Goal: Information Seeking & Learning: Learn about a topic

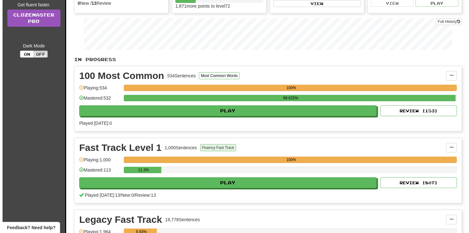
scroll to position [95, 0]
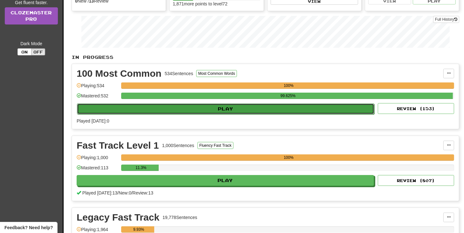
click at [229, 108] on button "Play" at bounding box center [225, 108] width 297 height 11
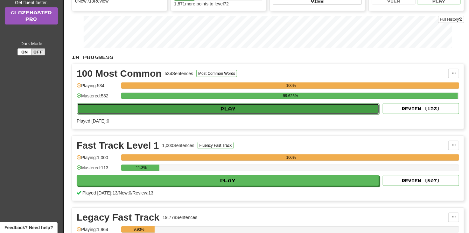
select select "**"
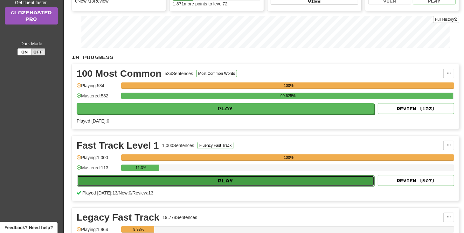
click at [312, 178] on button "Play" at bounding box center [225, 180] width 297 height 11
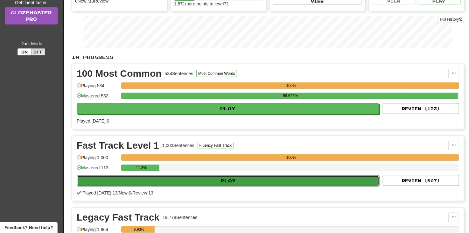
select select "**"
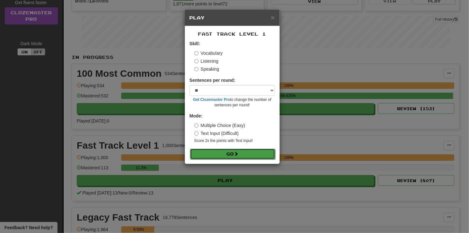
click at [214, 155] on button "Go" at bounding box center [232, 154] width 85 height 11
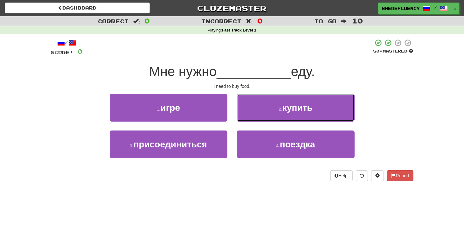
click at [282, 115] on button "2 . купить" at bounding box center [296, 108] width 118 height 28
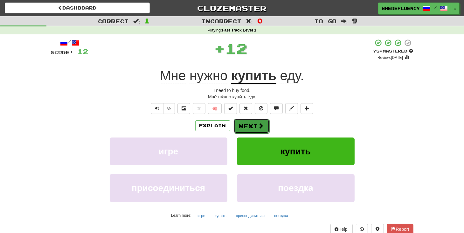
click at [258, 123] on button "Next" at bounding box center [252, 126] width 36 height 15
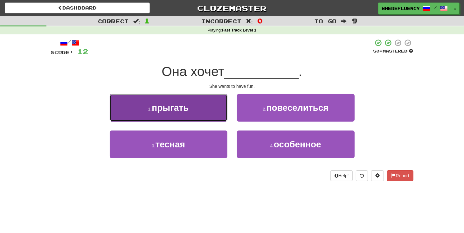
click at [206, 108] on button "1 . прыгать" at bounding box center [169, 108] width 118 height 28
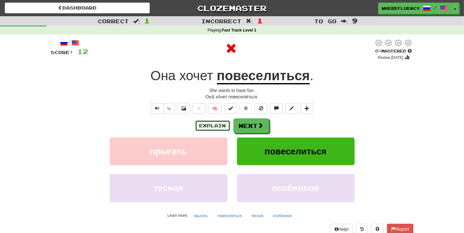
click at [217, 123] on button "Explain" at bounding box center [212, 125] width 35 height 11
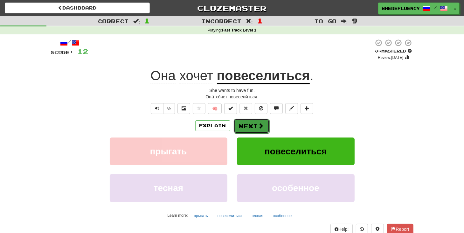
click at [263, 125] on button "Next" at bounding box center [252, 126] width 36 height 15
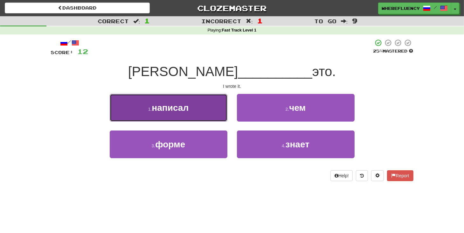
click at [212, 112] on button "1 . написал" at bounding box center [169, 108] width 118 height 28
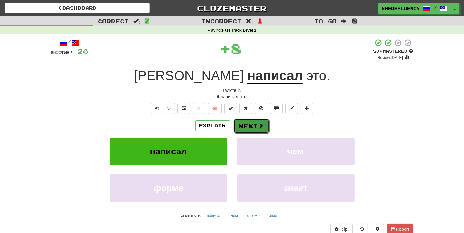
click at [250, 123] on button "Next" at bounding box center [252, 126] width 36 height 15
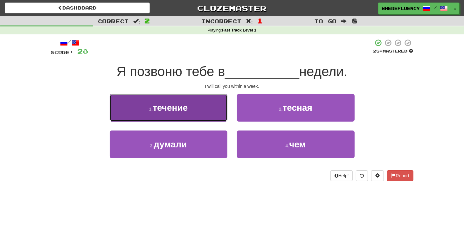
click at [186, 112] on span "течение" at bounding box center [170, 108] width 35 height 10
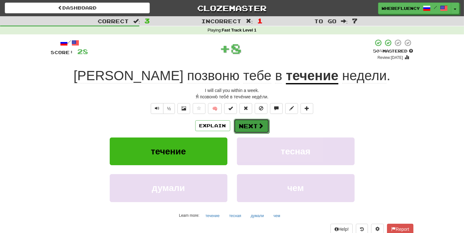
click at [246, 124] on button "Next" at bounding box center [252, 126] width 36 height 15
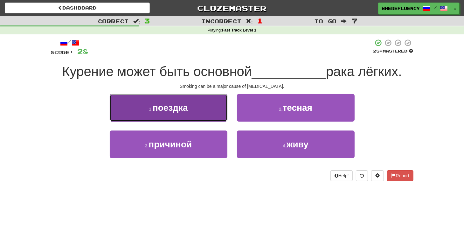
click at [203, 109] on button "1 . поездка" at bounding box center [169, 108] width 118 height 28
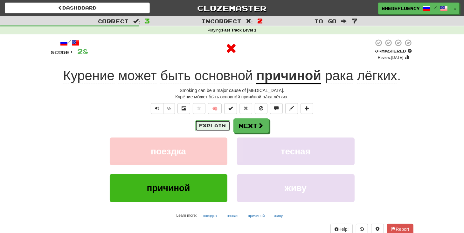
click at [215, 122] on button "Explain" at bounding box center [212, 125] width 35 height 11
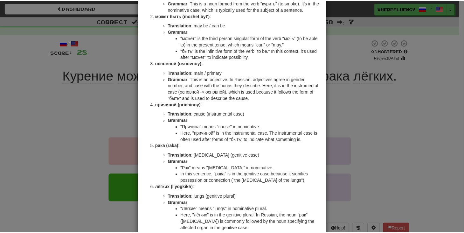
scroll to position [127, 0]
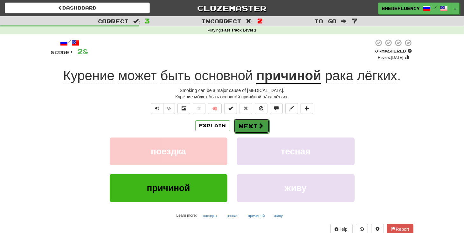
click at [242, 126] on button "Next" at bounding box center [252, 126] width 36 height 15
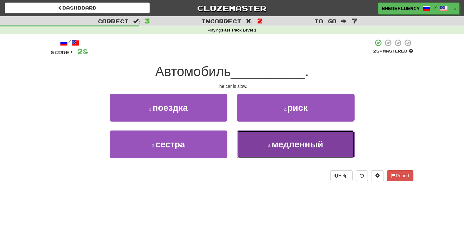
click at [264, 152] on button "4 . медленный" at bounding box center [296, 144] width 118 height 28
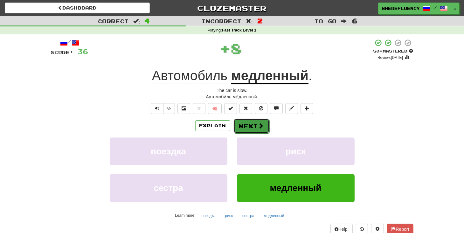
click at [244, 129] on button "Next" at bounding box center [252, 126] width 36 height 15
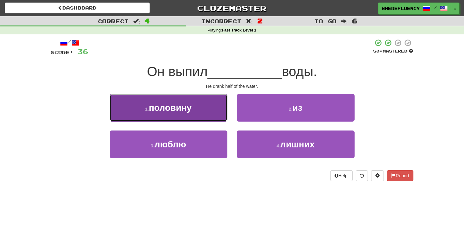
click at [206, 113] on button "1 . половину" at bounding box center [169, 108] width 118 height 28
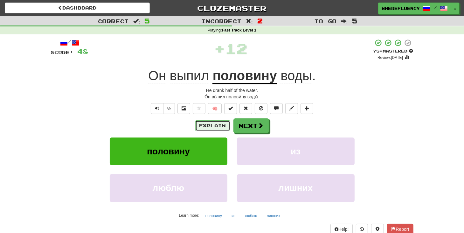
click at [222, 121] on button "Explain" at bounding box center [212, 125] width 35 height 11
click at [223, 128] on button "Explain" at bounding box center [212, 125] width 35 height 11
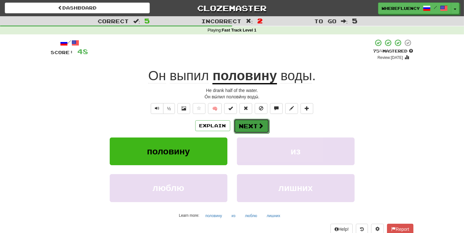
click at [258, 125] on span at bounding box center [261, 126] width 6 height 6
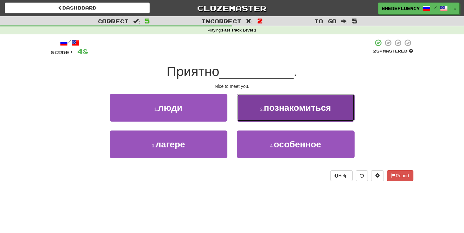
click at [308, 108] on span "познакомиться" at bounding box center [297, 108] width 67 height 10
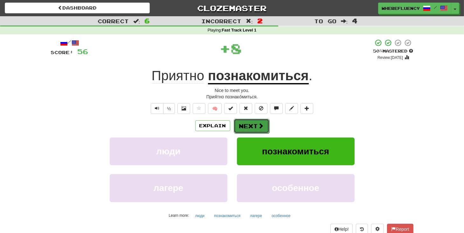
click at [261, 127] on span at bounding box center [261, 126] width 6 height 6
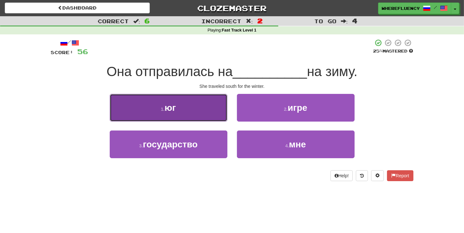
click at [222, 107] on button "1 . юг" at bounding box center [169, 108] width 118 height 28
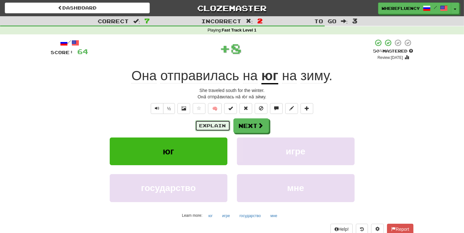
click at [205, 126] on button "Explain" at bounding box center [212, 125] width 35 height 11
click at [243, 123] on button "Next" at bounding box center [252, 126] width 36 height 15
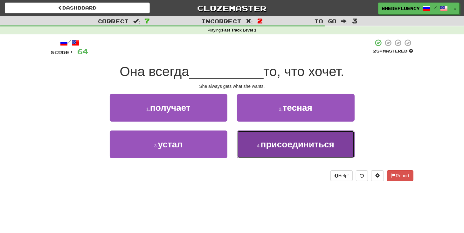
click at [251, 141] on button "4 . присоединиться" at bounding box center [296, 144] width 118 height 28
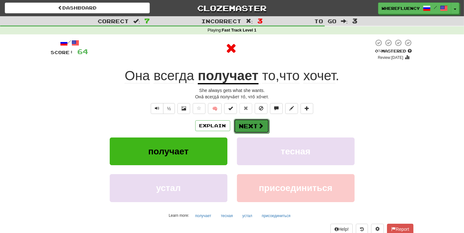
click at [245, 129] on button "Next" at bounding box center [252, 126] width 36 height 15
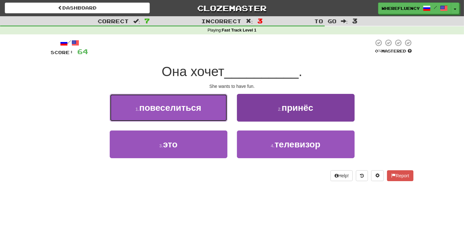
drag, startPoint x: 191, startPoint y: 112, endPoint x: 304, endPoint y: 149, distance: 119.1
click at [191, 112] on span "повеселиться" at bounding box center [170, 108] width 62 height 10
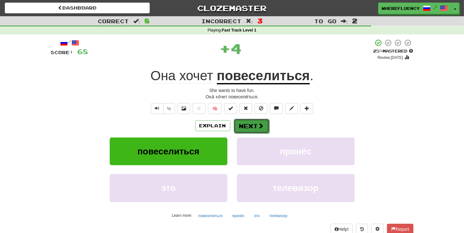
click at [252, 124] on button "Next" at bounding box center [252, 126] width 36 height 15
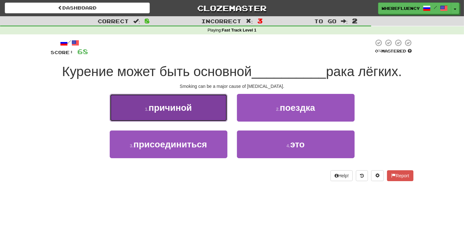
click at [164, 106] on span "причиной" at bounding box center [170, 108] width 43 height 10
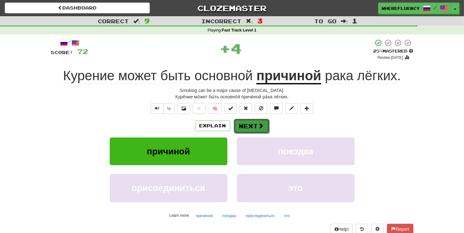
click at [256, 126] on button "Next" at bounding box center [252, 126] width 36 height 15
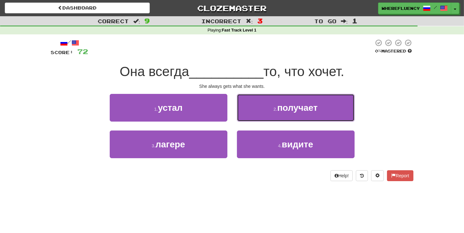
click at [267, 113] on button "2 . получает" at bounding box center [296, 108] width 118 height 28
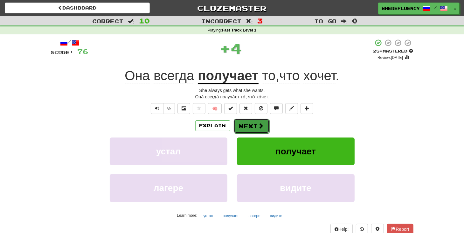
click at [254, 124] on button "Next" at bounding box center [252, 126] width 36 height 15
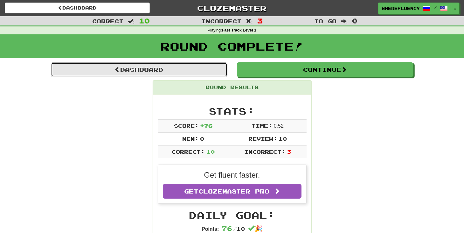
click at [163, 76] on link "Dashboard" at bounding box center [139, 69] width 177 height 15
